Goal: Transaction & Acquisition: Obtain resource

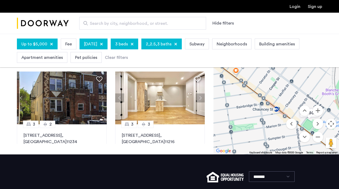
scroll to position [399, 0]
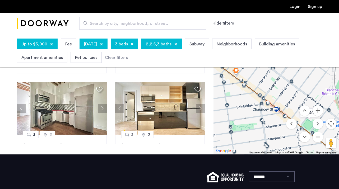
click at [108, 58] on div "Clear filters" at bounding box center [116, 57] width 23 height 6
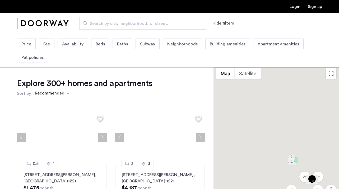
click at [172, 26] on span "Search by city, neighborhood, or street." at bounding box center [140, 23] width 101 height 6
click at [172, 26] on input "Search by city, neighborhood, or street." at bounding box center [142, 23] width 127 height 13
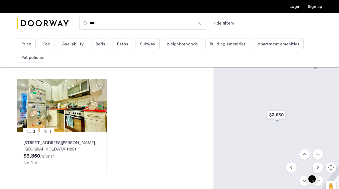
scroll to position [23, 0]
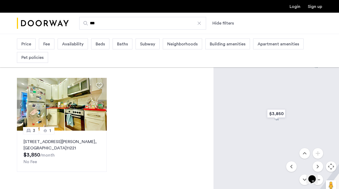
type input "***"
click at [275, 114] on img "$3,850" at bounding box center [276, 114] width 22 height 12
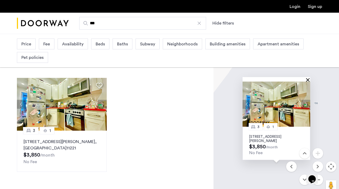
click at [309, 81] on button "Close" at bounding box center [309, 80] width 4 height 4
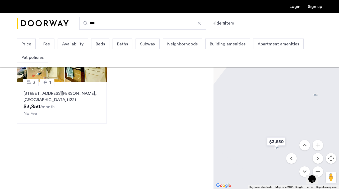
scroll to position [74, 0]
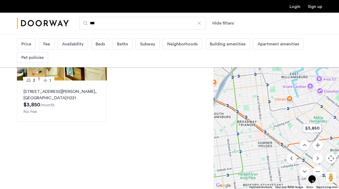
drag, startPoint x: 265, startPoint y: 111, endPoint x: 278, endPoint y: 121, distance: 17.1
click at [278, 121] on div at bounding box center [275, 111] width 125 height 155
